Goal: Task Accomplishment & Management: Manage account settings

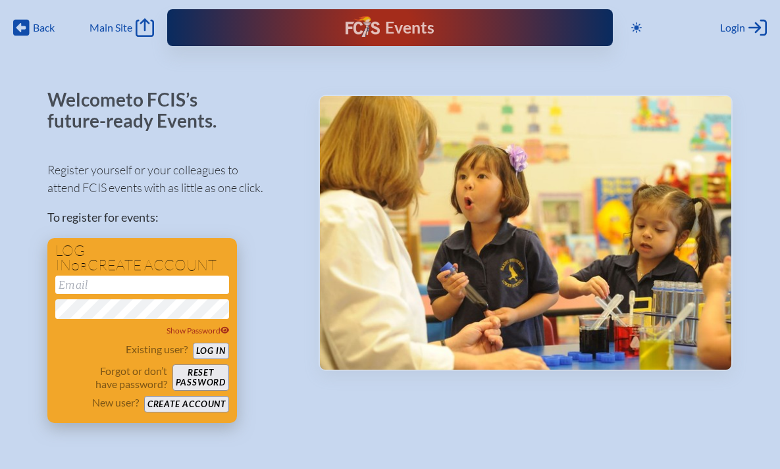
type input "[EMAIL_ADDRESS][DOMAIN_NAME]"
click at [211, 350] on button "Log in" at bounding box center [211, 351] width 36 height 16
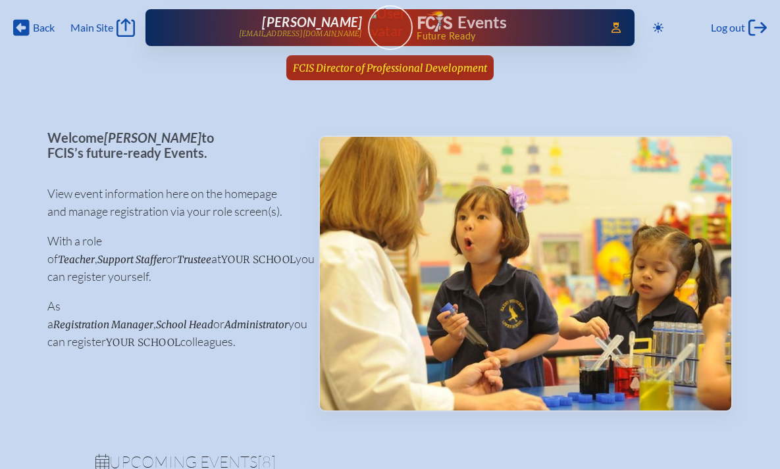
click at [381, 72] on span "FCIS Director of Professional Development" at bounding box center [390, 68] width 194 height 12
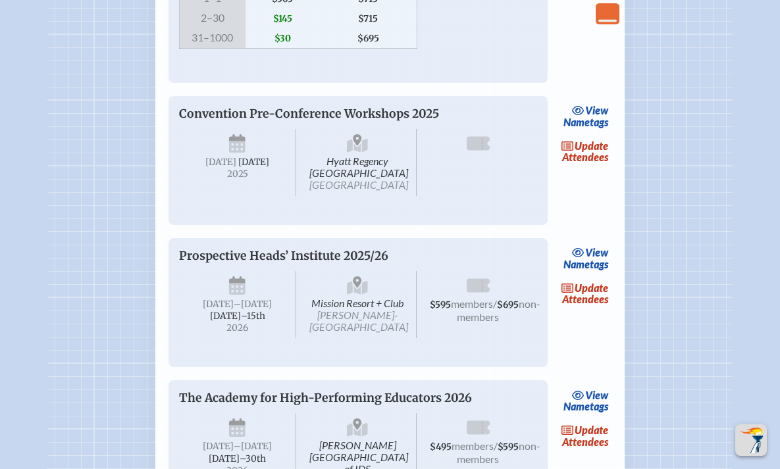
scroll to position [1068, 0]
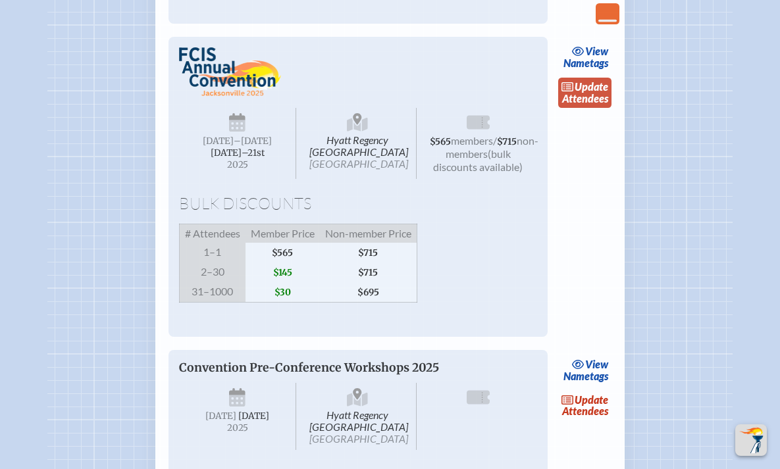
click at [587, 108] on link "update Attendees" at bounding box center [585, 93] width 54 height 30
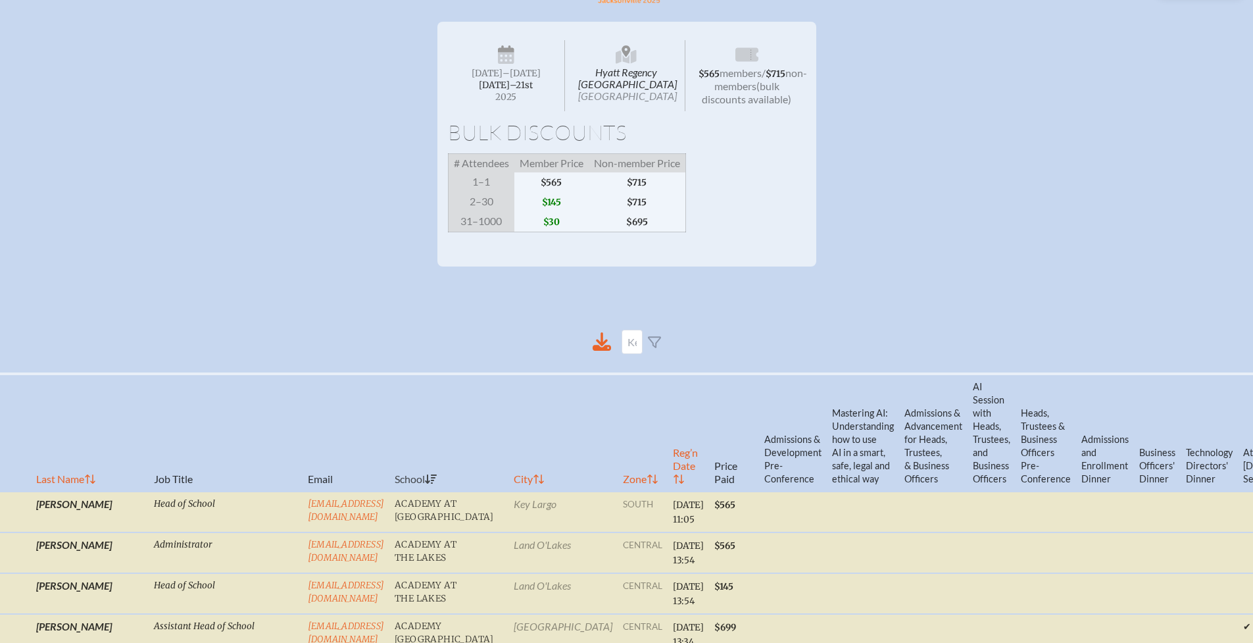
scroll to position [425, 10]
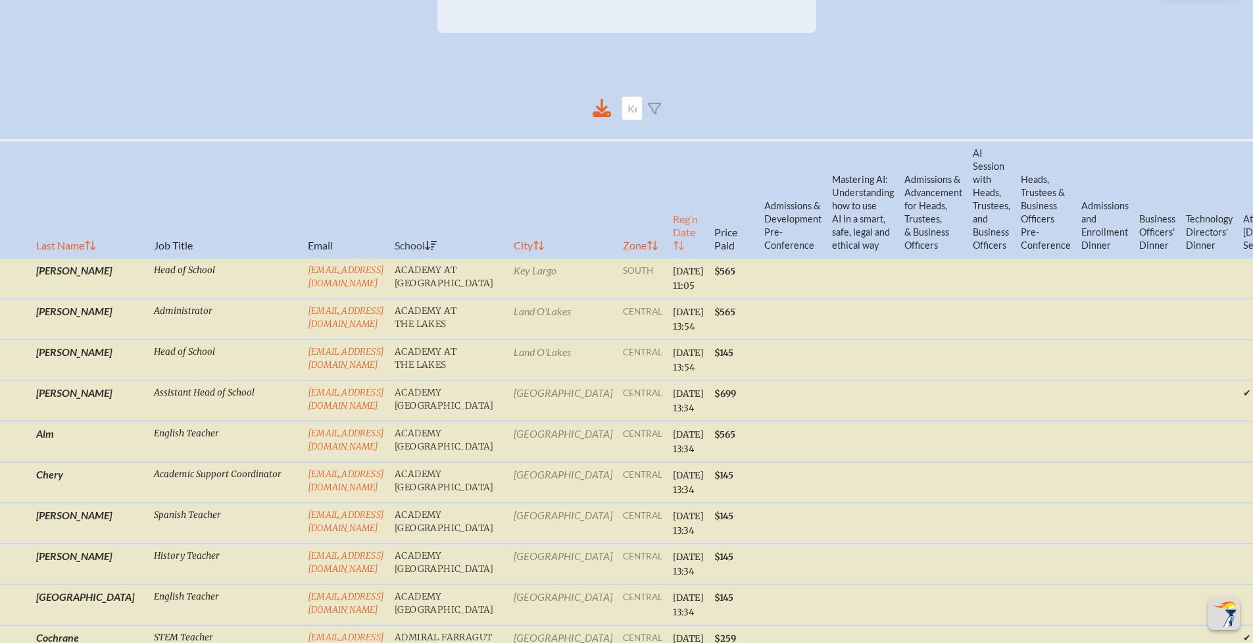
click at [668, 249] on th "Reg’n Date" at bounding box center [688, 199] width 41 height 118
checkbox input "false"
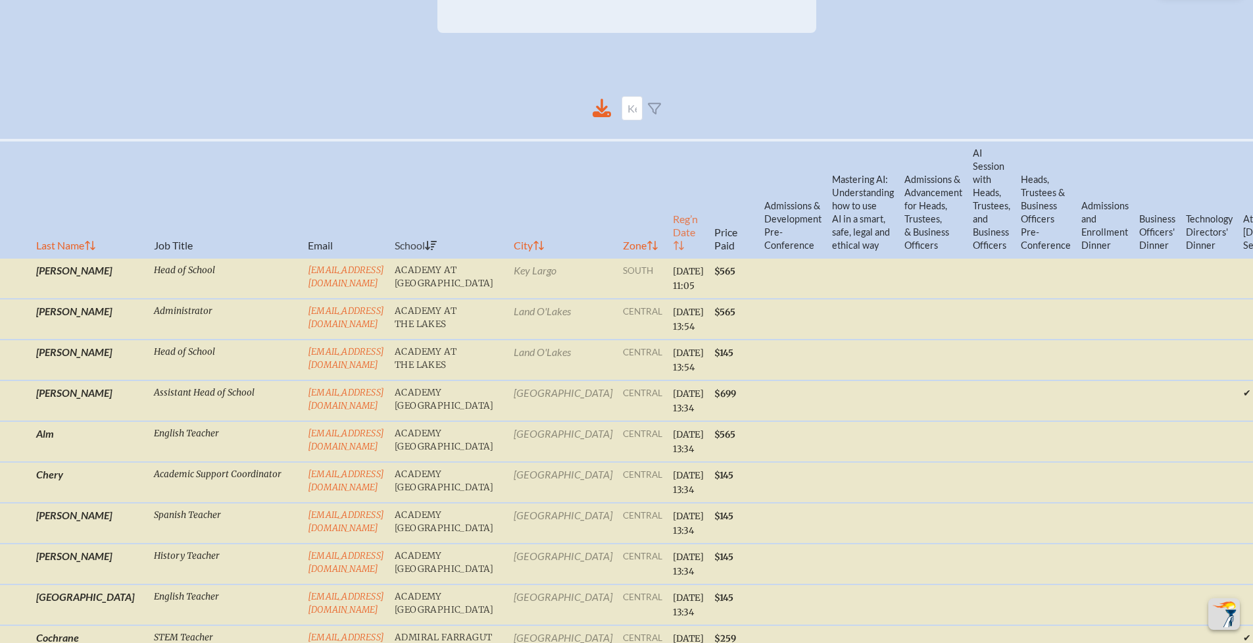
checkbox input "false"
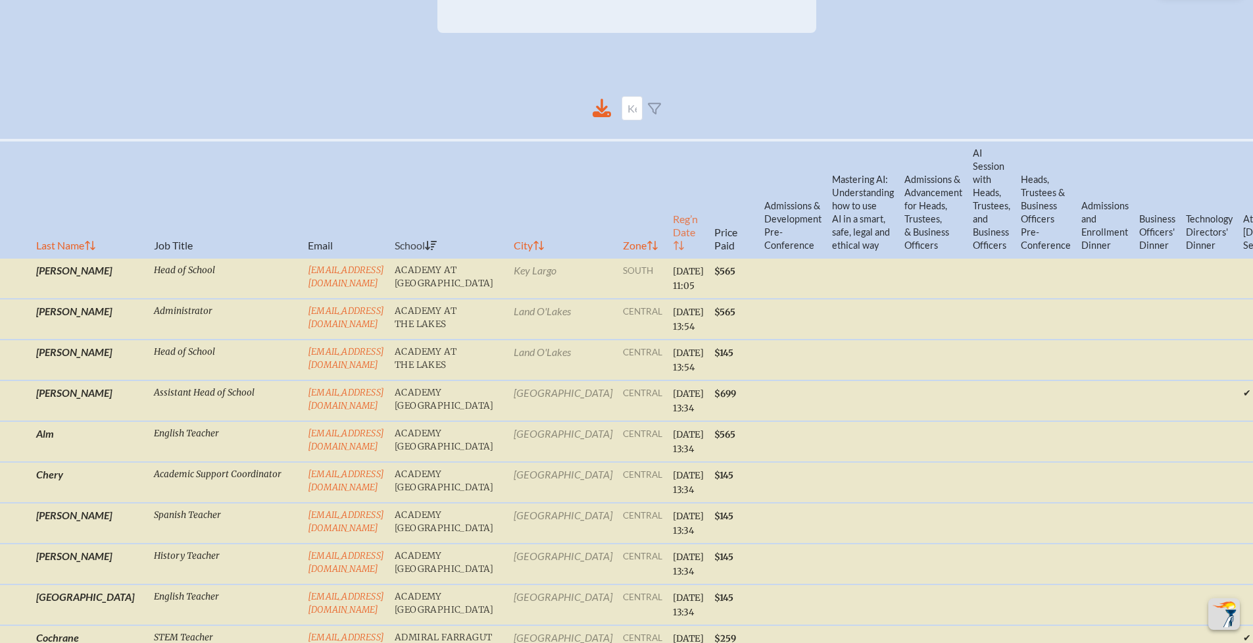
checkbox input "false"
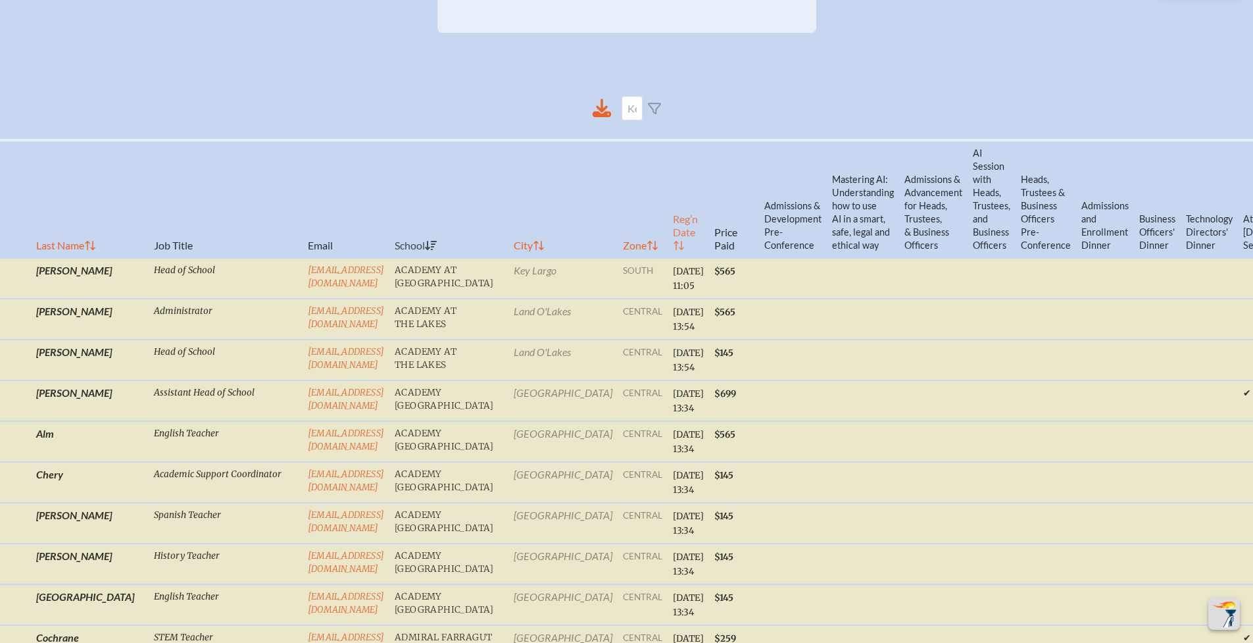
checkbox input "false"
checkbox input "true"
checkbox input "false"
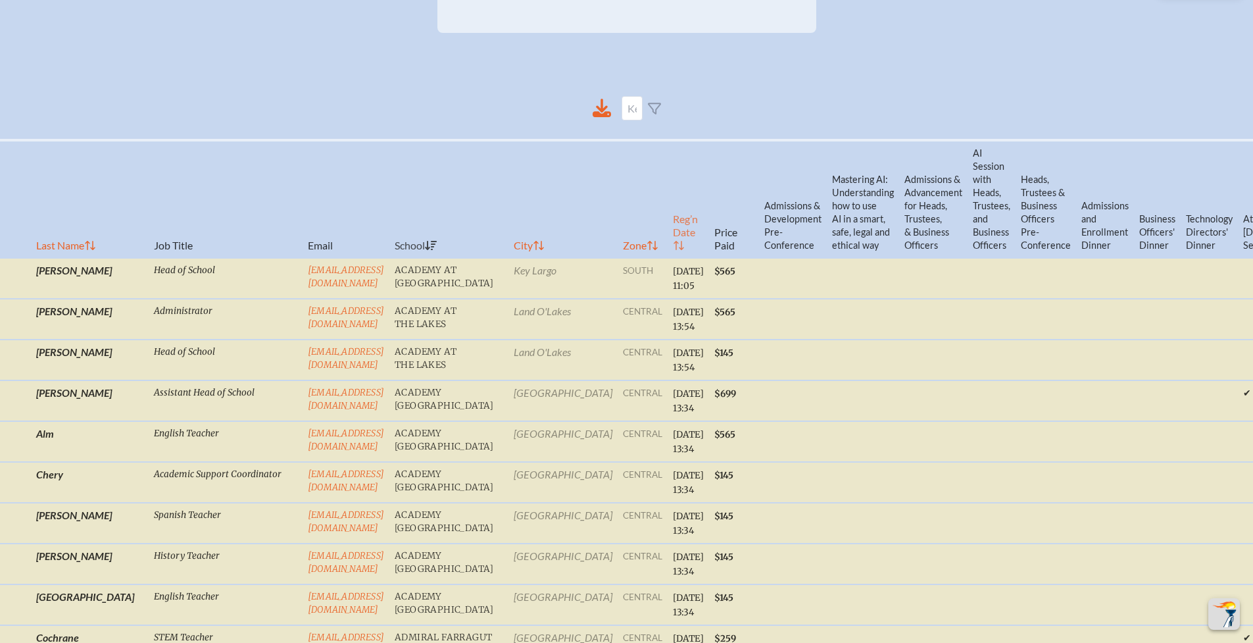
checkbox input "true"
checkbox input "false"
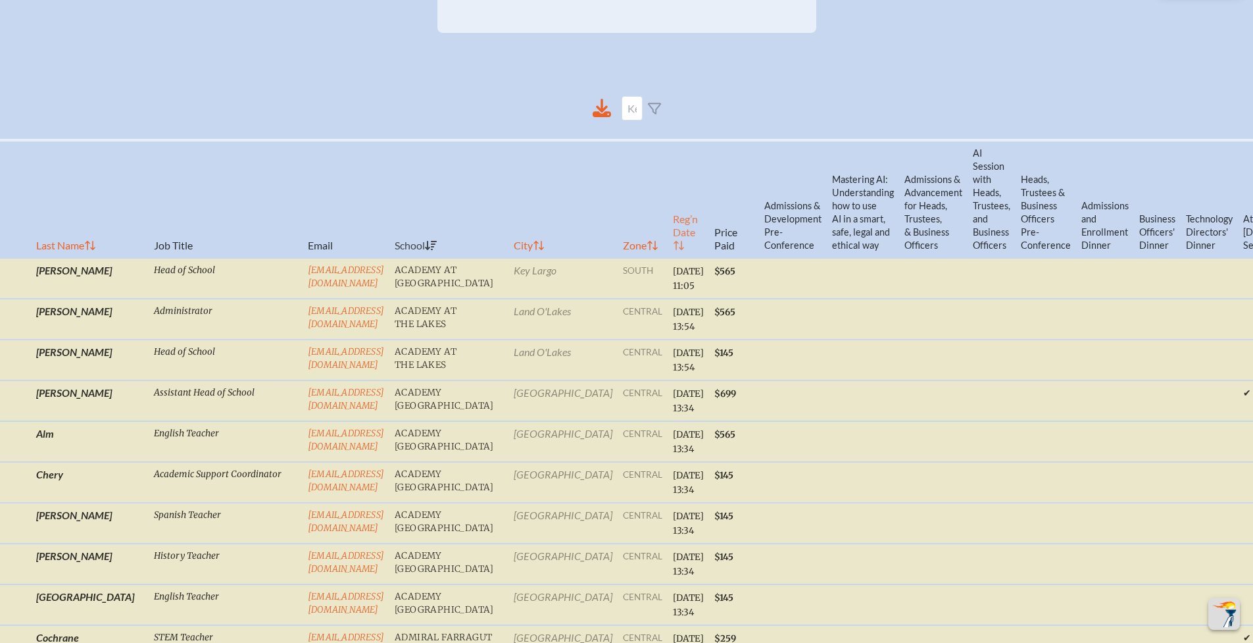
checkbox input "true"
checkbox input "false"
checkbox input "true"
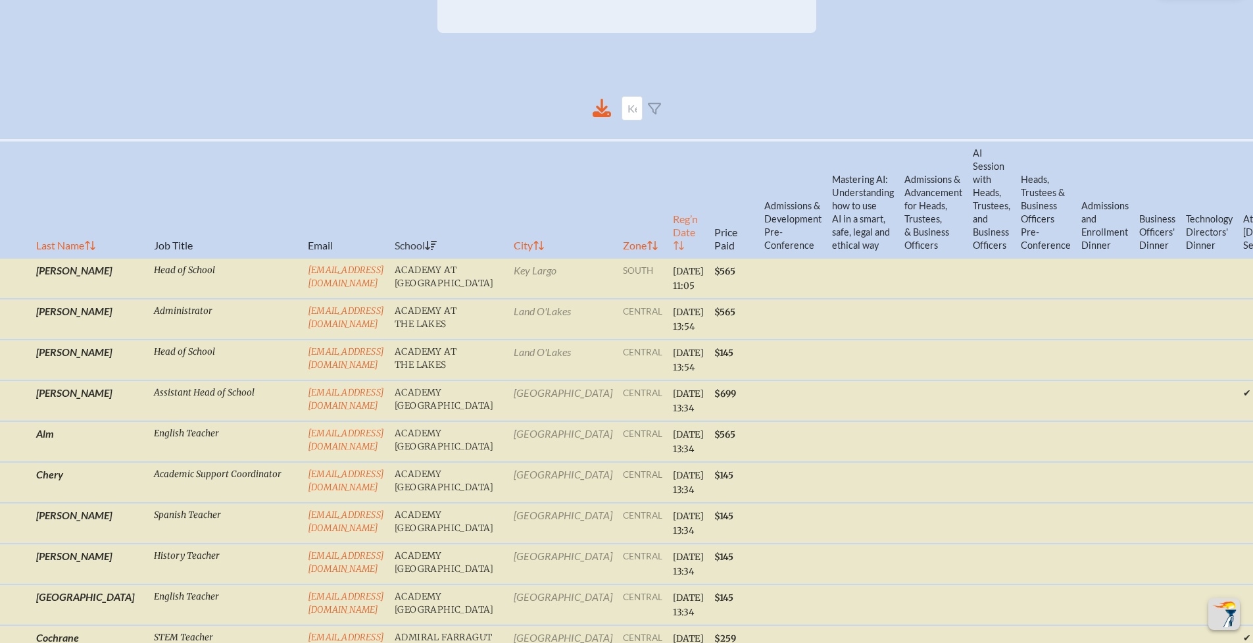
checkbox input "true"
checkbox input "false"
checkbox input "true"
checkbox input "false"
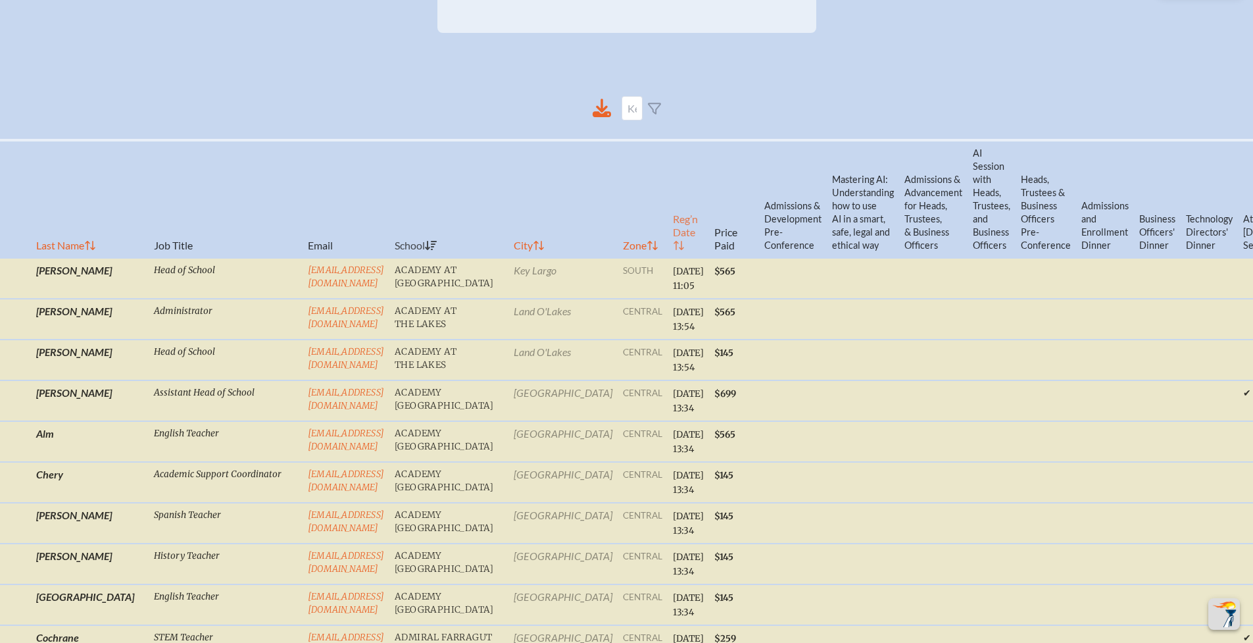
checkbox input "true"
checkbox input "false"
checkbox input "true"
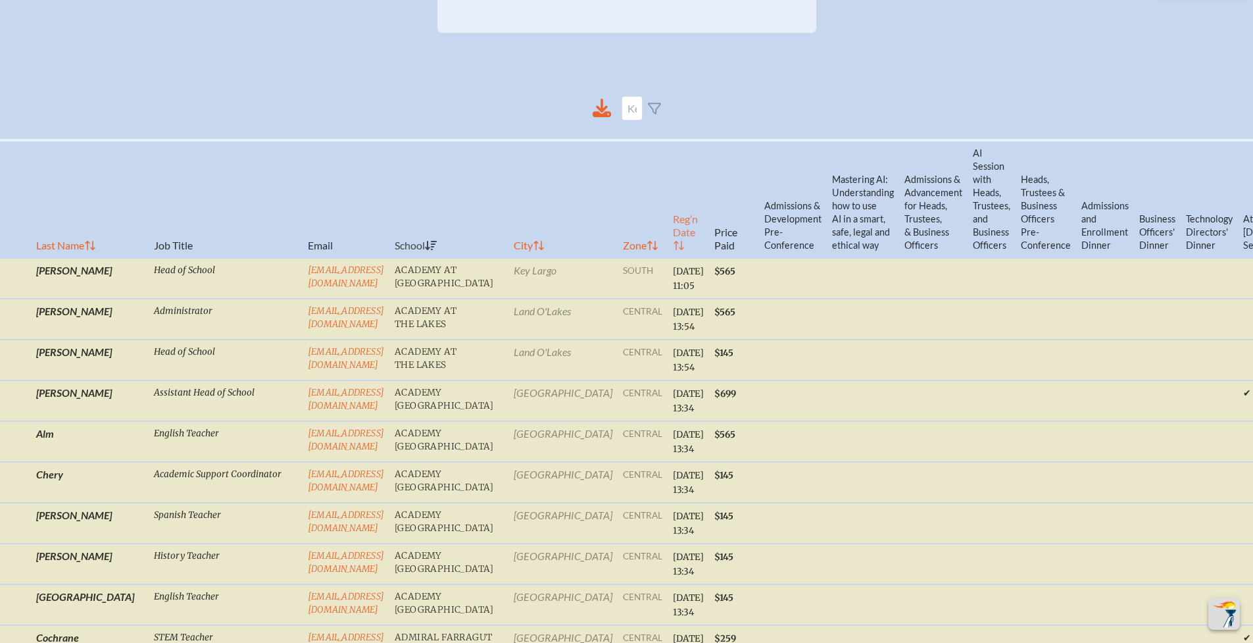
checkbox input "false"
checkbox input "true"
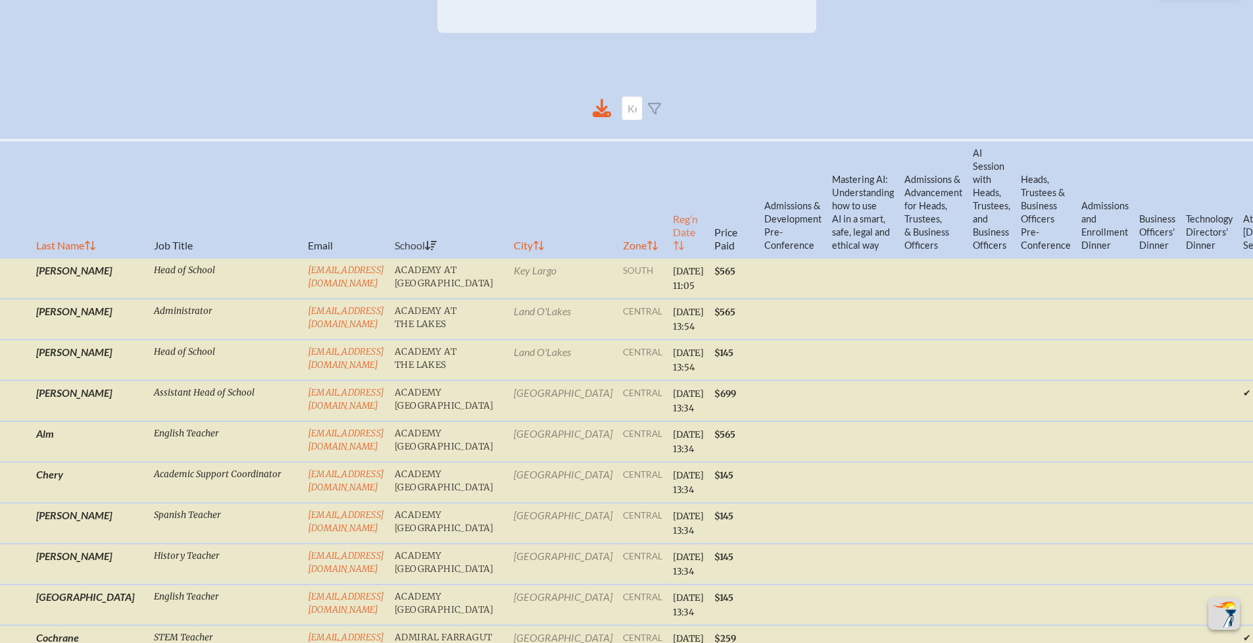
checkbox input "true"
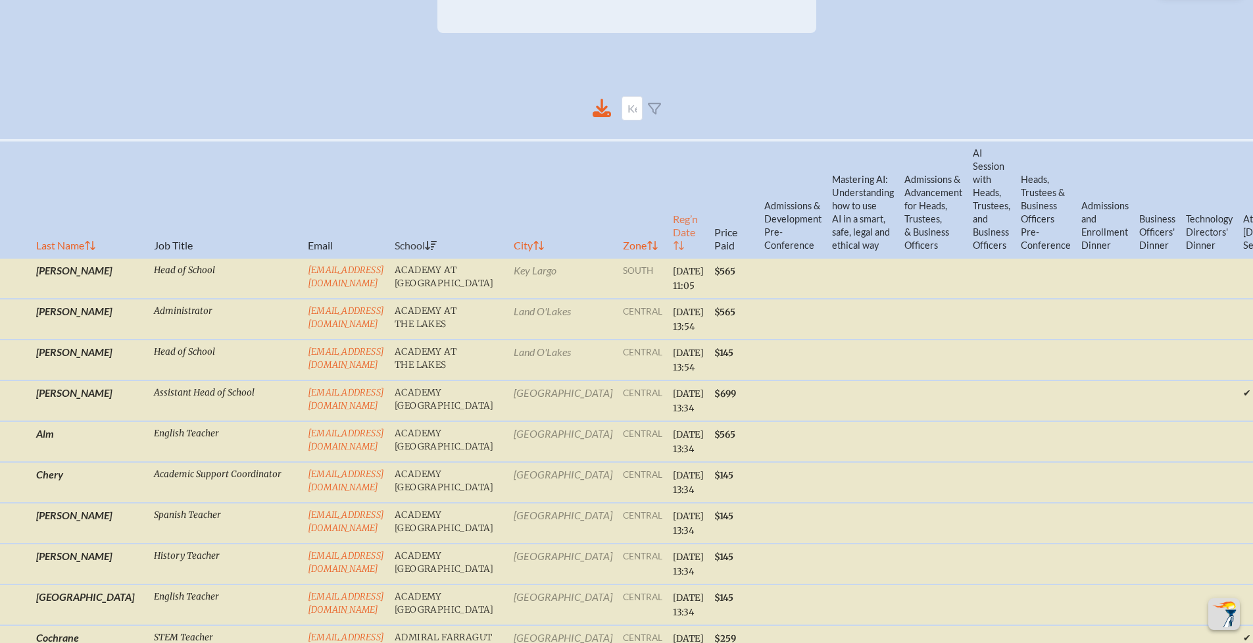
checkbox input "true"
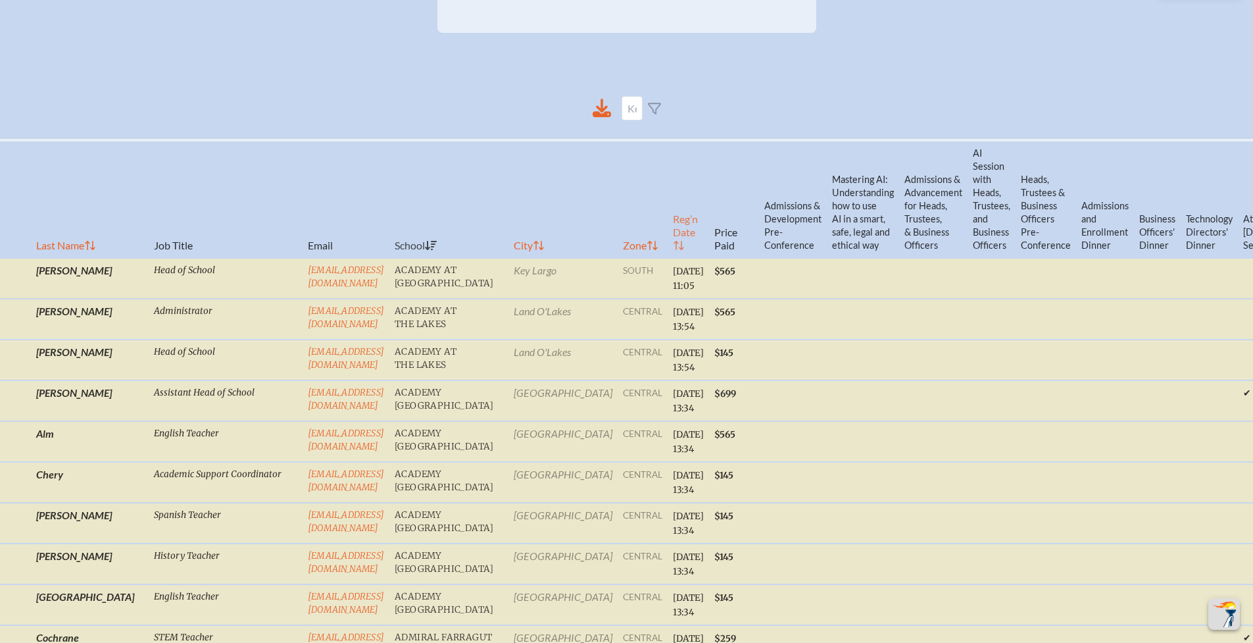
checkbox input "false"
checkbox input "true"
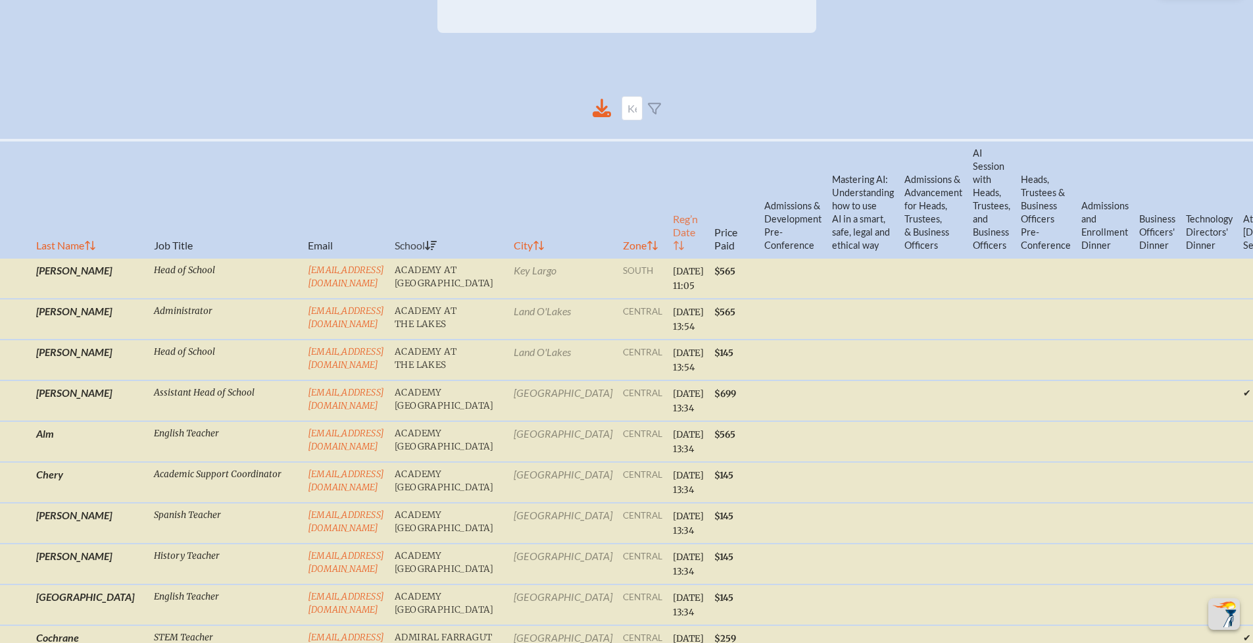
checkbox input "true"
checkbox input "false"
checkbox input "true"
checkbox input "false"
checkbox input "true"
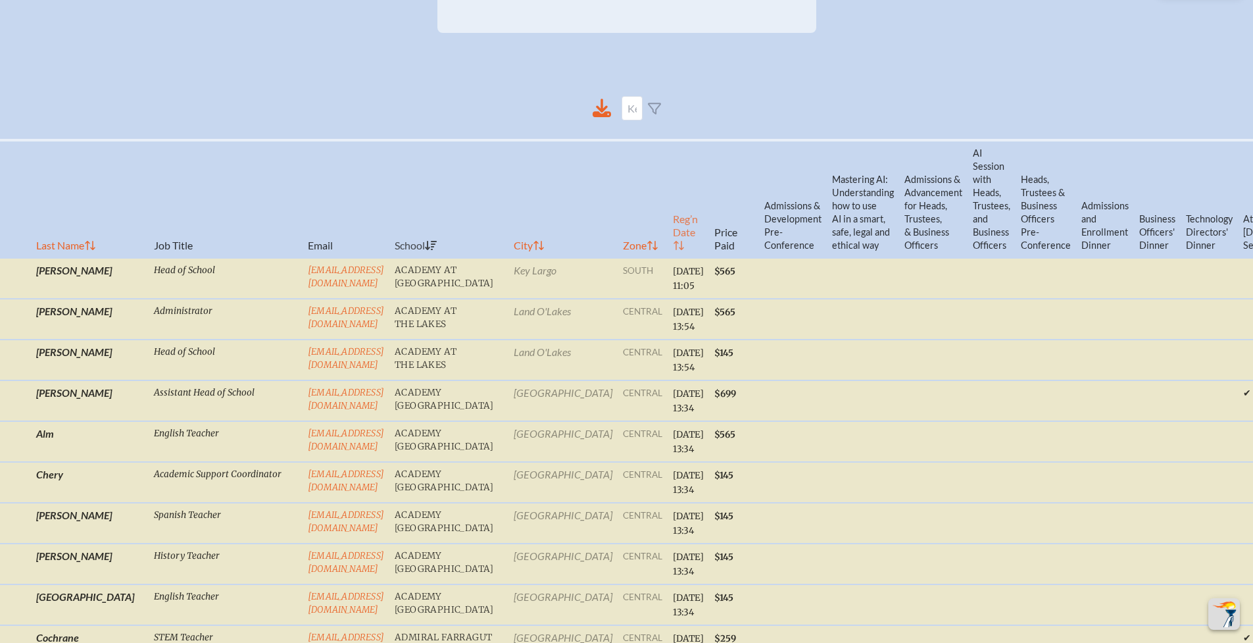
checkbox input "true"
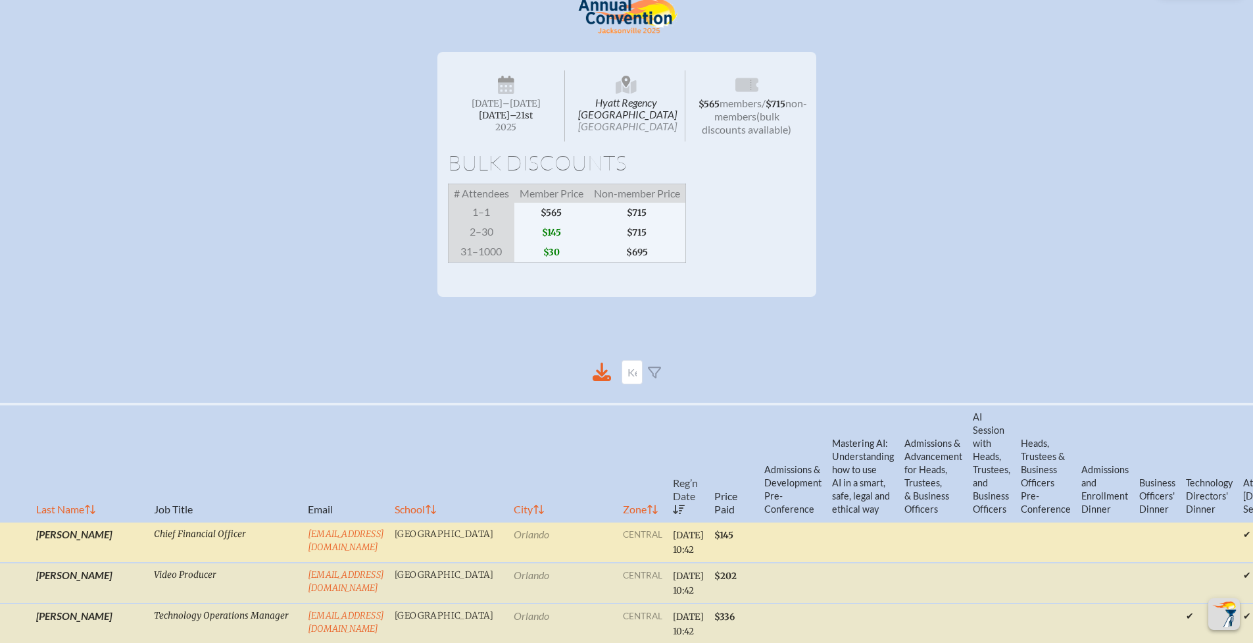
scroll to position [264, 0]
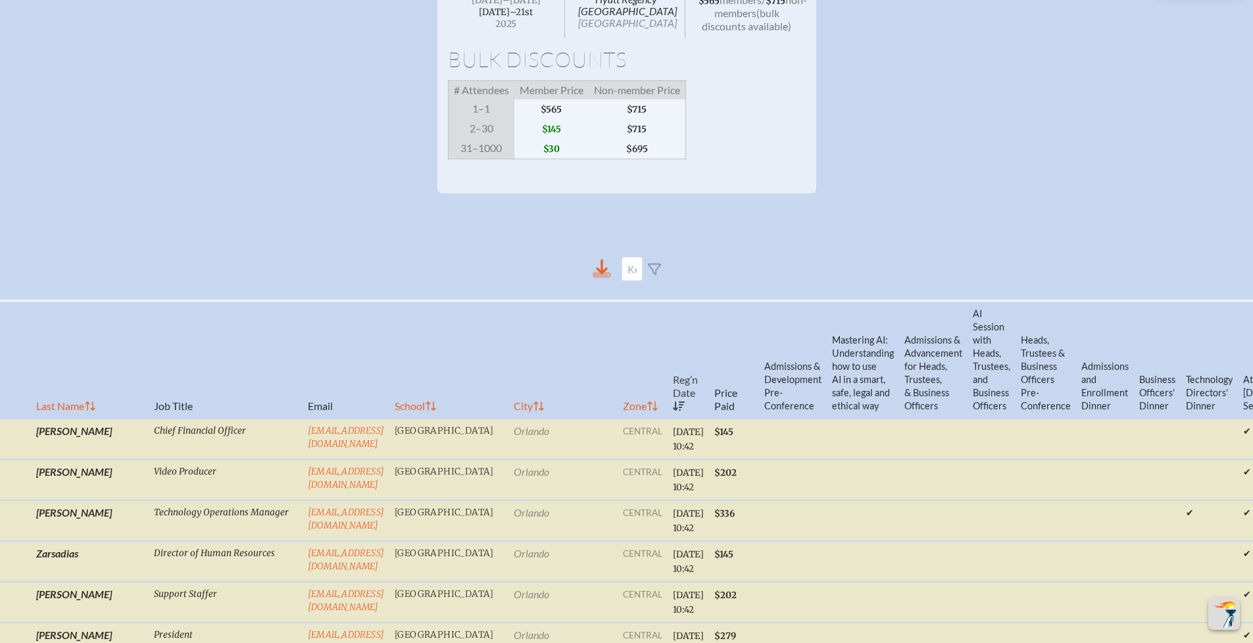
click at [603, 278] on icon at bounding box center [602, 268] width 18 height 18
